Goal: Check status

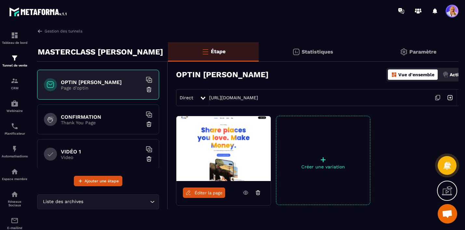
scroll to position [3767, 0]
click at [404, 51] on img at bounding box center [404, 52] width 8 height 8
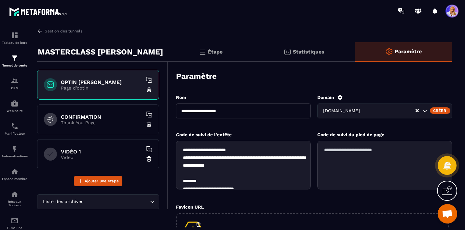
click at [424, 110] on icon "Search for option" at bounding box center [424, 111] width 7 height 7
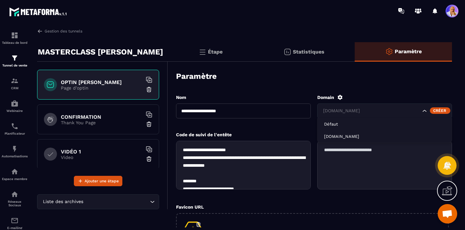
click at [338, 97] on icon at bounding box center [339, 97] width 5 height 5
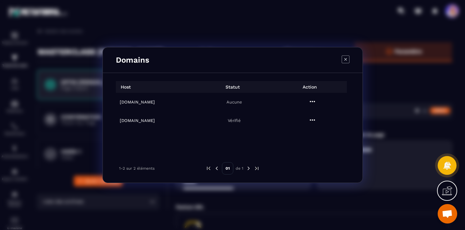
click at [130, 102] on h6 "[DOMAIN_NAME]" at bounding box center [157, 102] width 74 height 5
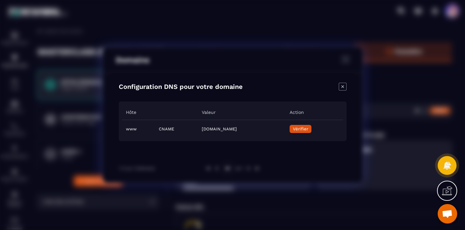
click at [308, 128] on span "Vérifier" at bounding box center [299, 129] width 15 height 5
click at [308, 129] on span "Vérifier" at bounding box center [299, 129] width 15 height 5
click at [310, 103] on div "Hôte Valeur Action www CNAME [DOMAIN_NAME] Vérifier" at bounding box center [233, 122] width 228 height 40
click at [308, 130] on span "Vérifier" at bounding box center [299, 129] width 15 height 5
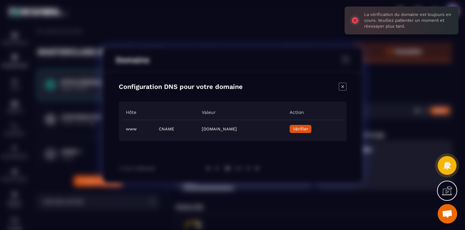
click at [342, 87] on icon "Close modal" at bounding box center [342, 87] width 8 height 8
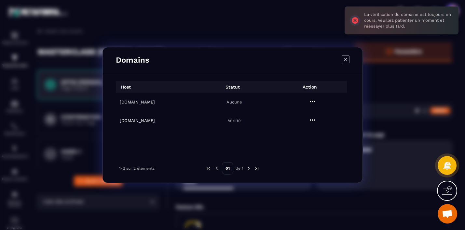
click at [346, 59] on icon "Modal window" at bounding box center [345, 60] width 8 height 8
